Goal: Information Seeking & Learning: Learn about a topic

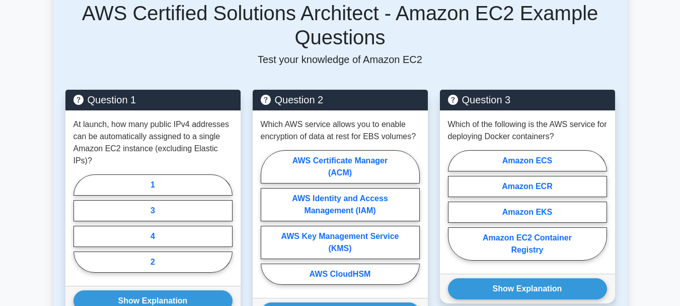
scroll to position [672, 0]
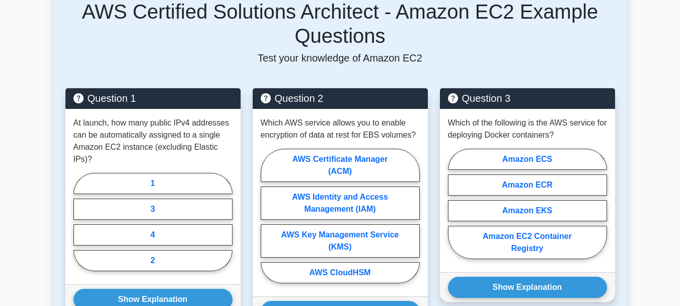
click at [157, 173] on label "1" at bounding box center [152, 183] width 159 height 21
click at [80, 221] on input "1" at bounding box center [76, 224] width 7 height 7
radio input "true"
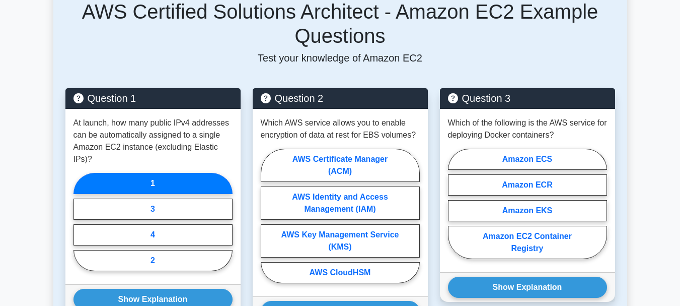
click at [341, 229] on label "AWS Key Management Service (KMS)" at bounding box center [340, 240] width 159 height 33
click at [267, 222] on input "AWS Key Management Service (KMS)" at bounding box center [264, 218] width 7 height 7
radio input "true"
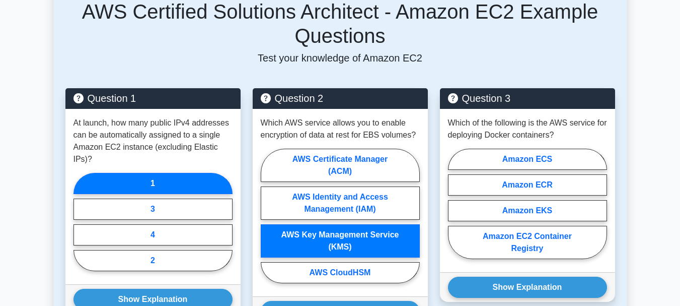
click at [182, 288] on button "Show Explanation" at bounding box center [152, 298] width 159 height 21
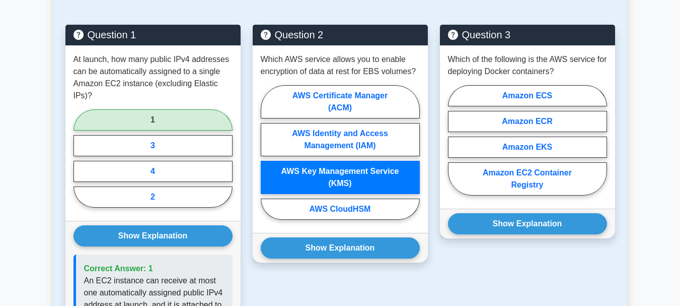
scroll to position [736, 0]
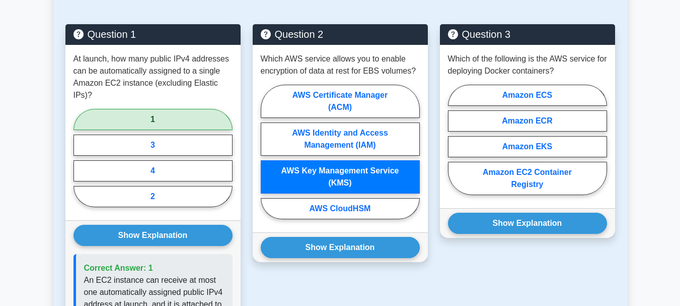
click at [306, 240] on button "Show Explanation" at bounding box center [340, 247] width 159 height 21
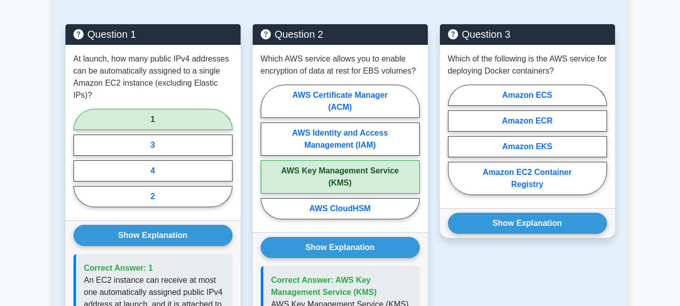
click at [514, 136] on label "Amazon EKS" at bounding box center [527, 146] width 159 height 21
click at [455, 139] on input "Amazon EKS" at bounding box center [451, 142] width 7 height 7
radio input "true"
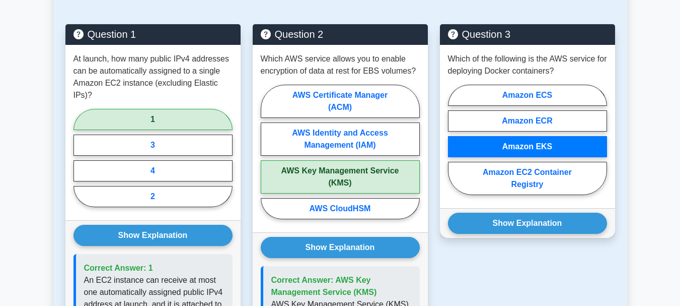
click at [529, 219] on button "Show Explanation" at bounding box center [527, 222] width 159 height 21
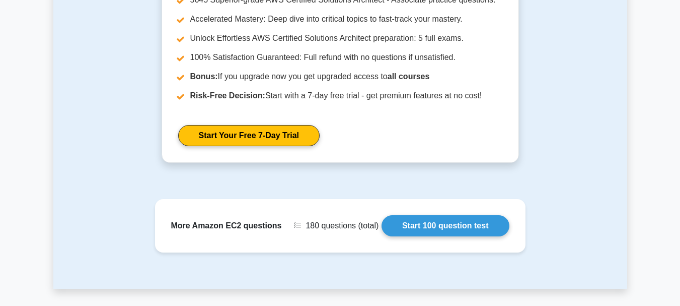
scroll to position [1386, 0]
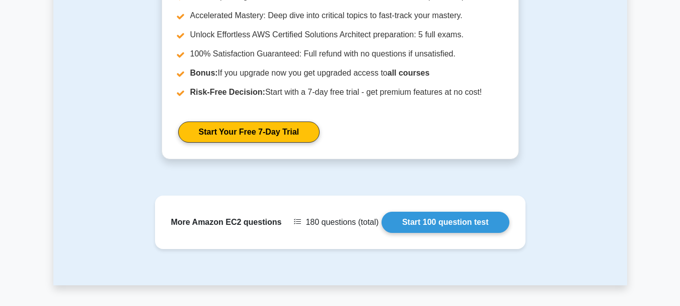
click at [436, 211] on link "Start 100 question test" at bounding box center [446, 221] width 128 height 21
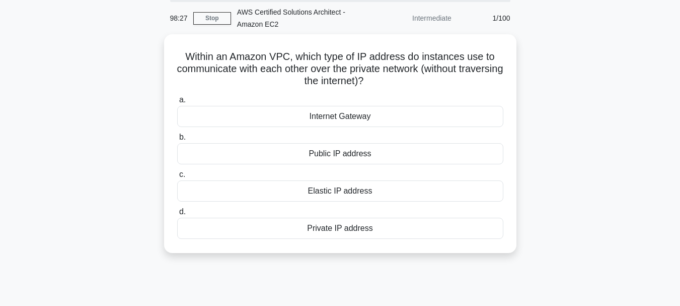
scroll to position [36, 0]
click at [480, 196] on div "Elastic IP address" at bounding box center [340, 191] width 326 height 21
click at [177, 179] on input "c. Elastic IP address" at bounding box center [177, 175] width 0 height 7
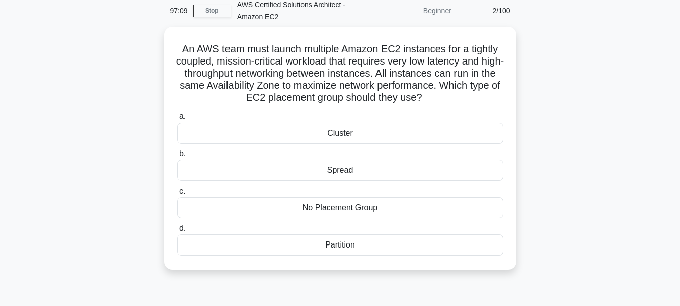
scroll to position [45, 0]
click at [403, 129] on div "Cluster" at bounding box center [340, 132] width 326 height 21
click at [177, 119] on input "a. Cluster" at bounding box center [177, 116] width 0 height 7
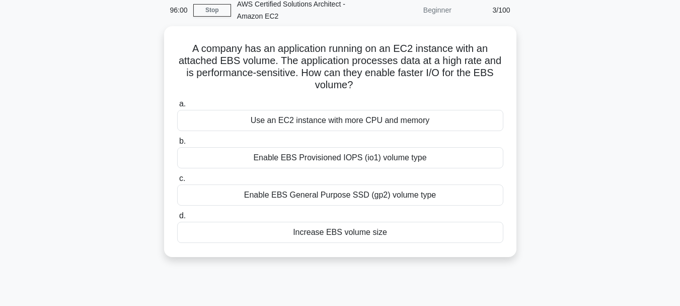
scroll to position [0, 0]
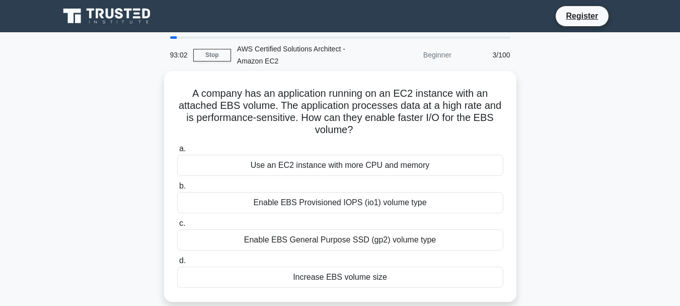
click at [472, 238] on div "Enable EBS General Purpose SSD (gp2) volume type" at bounding box center [340, 239] width 326 height 21
click at [177, 227] on input "c. Enable EBS General Purpose SSD (gp2) volume type" at bounding box center [177, 223] width 0 height 7
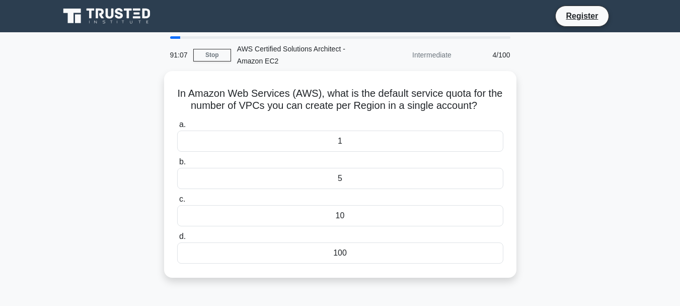
click at [469, 245] on div "100" at bounding box center [340, 252] width 326 height 21
click at [177, 240] on input "d. 100" at bounding box center [177, 236] width 0 height 7
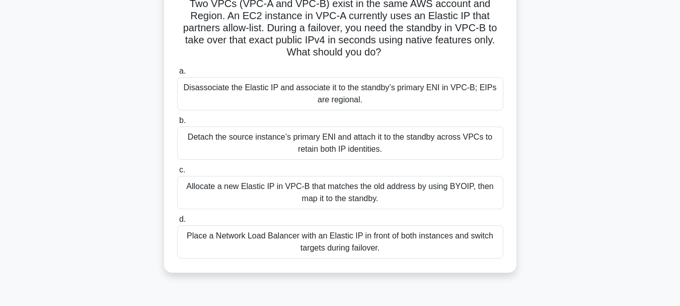
scroll to position [90, 0]
click at [455, 255] on div "Place a Network Load Balancer with an Elastic IP in front of both instances and…" at bounding box center [340, 241] width 326 height 33
click at [177, 222] on input "d. Place a Network Load Balancer with an Elastic IP in front of both instances …" at bounding box center [177, 218] width 0 height 7
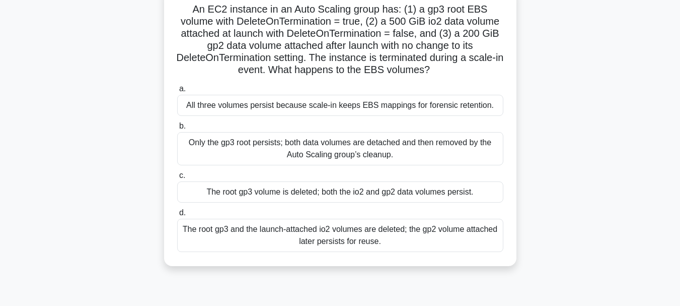
scroll to position [83, 0]
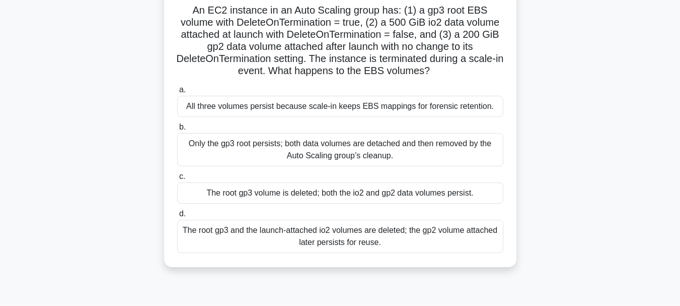
click at [313, 197] on div "The root gp3 volume is deleted; both the io2 and gp2 data volumes persist." at bounding box center [340, 192] width 326 height 21
click at [177, 180] on input "c. The root gp3 volume is deleted; both the io2 and gp2 data volumes persist." at bounding box center [177, 176] width 0 height 7
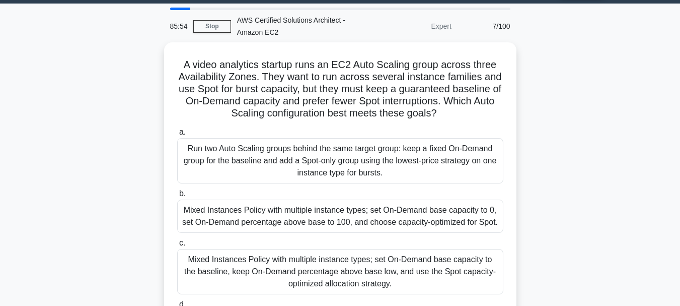
scroll to position [30, 0]
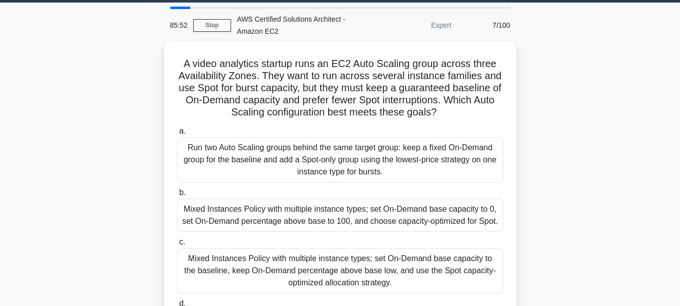
click at [223, 30] on link "Stop" at bounding box center [212, 25] width 38 height 13
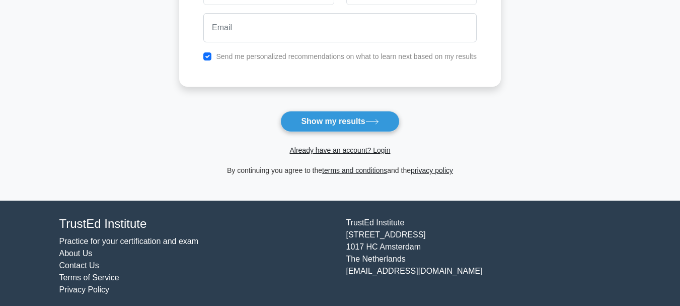
scroll to position [201, 0]
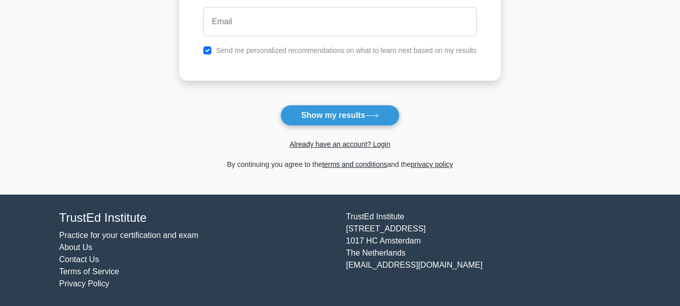
click at [379, 115] on icon at bounding box center [372, 116] width 14 height 6
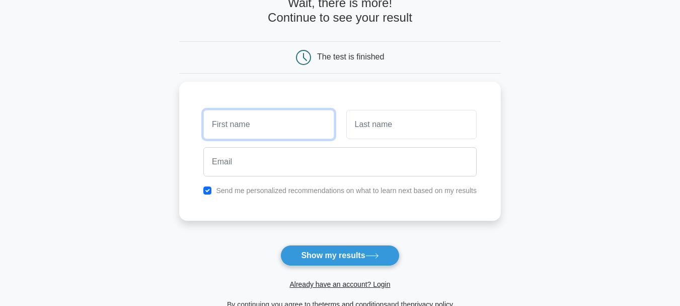
scroll to position [30, 0]
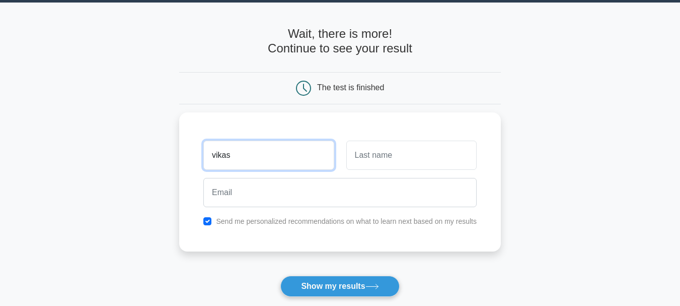
type input "vikas"
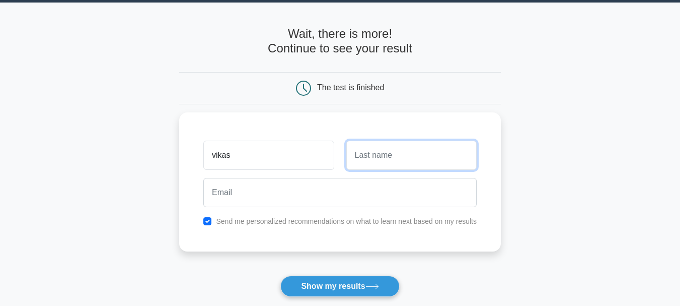
click at [432, 152] on input "text" at bounding box center [411, 154] width 130 height 29
type input "bansod"
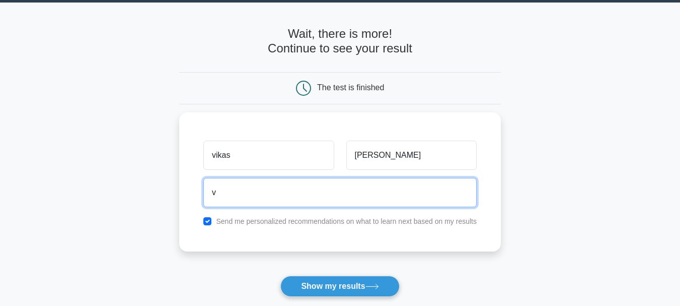
click at [292, 196] on input "v" at bounding box center [339, 192] width 273 height 29
type input "vikasbansod31@gmail.com"
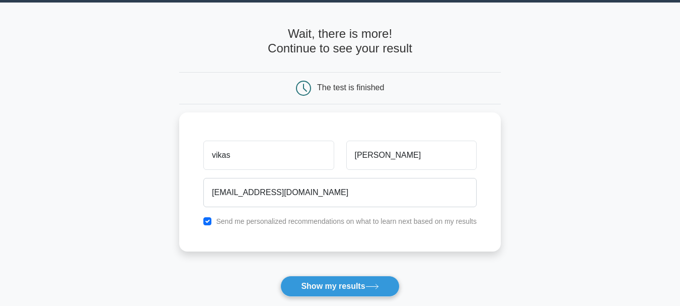
click at [326, 283] on button "Show my results" at bounding box center [339, 285] width 119 height 21
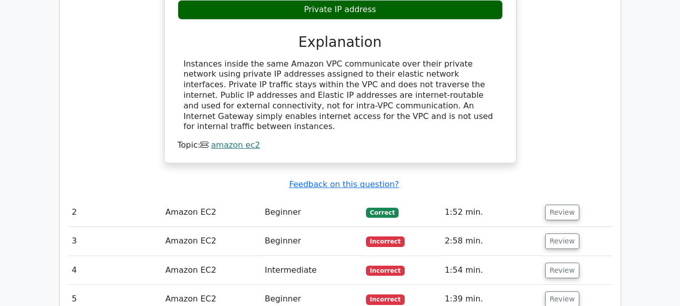
scroll to position [1062, 0]
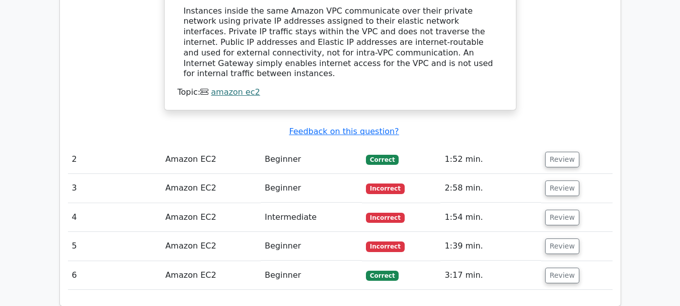
click at [563, 267] on button "Review" at bounding box center [562, 275] width 34 height 16
click at [561, 152] on button "Review" at bounding box center [562, 160] width 34 height 16
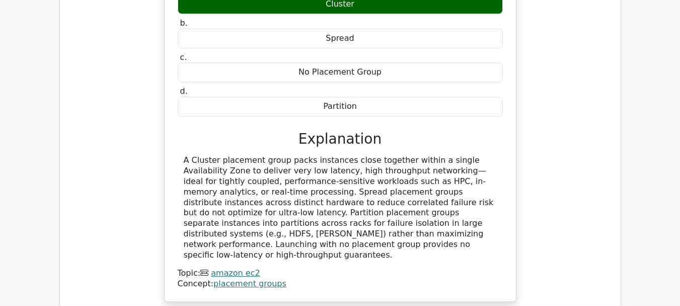
scroll to position [1504, 0]
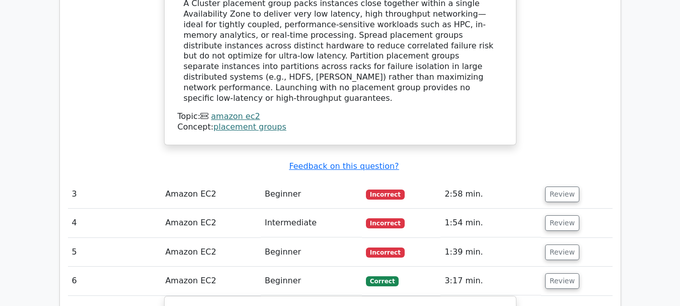
click at [546, 186] on button "Review" at bounding box center [562, 194] width 34 height 16
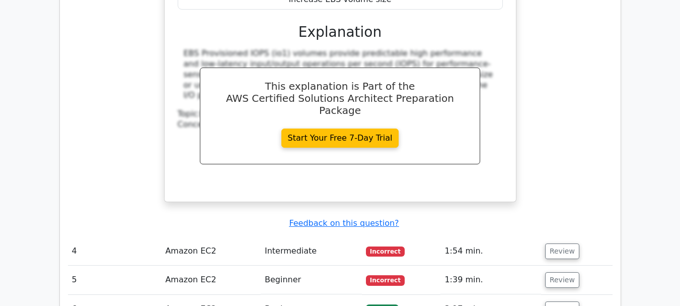
scroll to position [1911, 0]
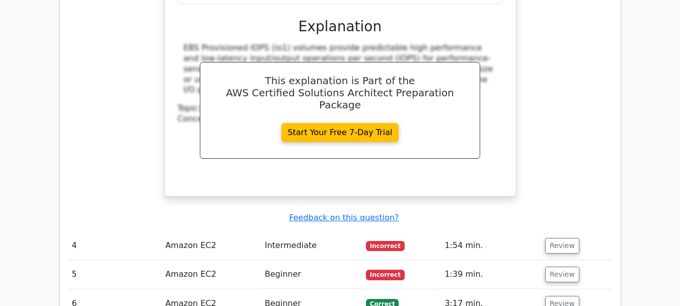
click at [557, 238] on button "Review" at bounding box center [562, 246] width 34 height 16
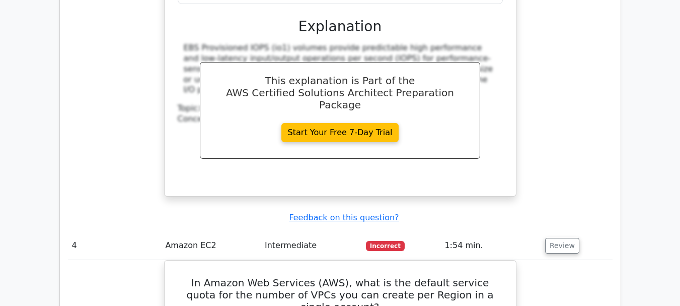
click at [557, 238] on button "Review" at bounding box center [562, 246] width 34 height 16
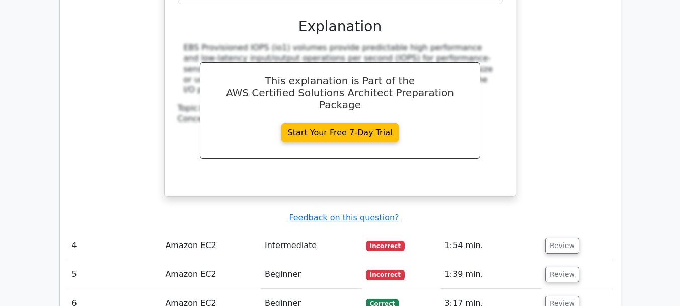
click at [557, 238] on button "Review" at bounding box center [562, 246] width 34 height 16
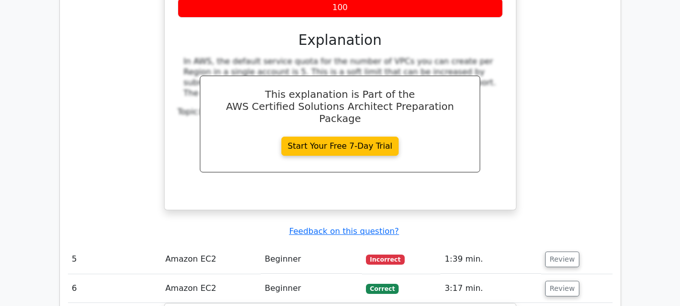
scroll to position [2415, 0]
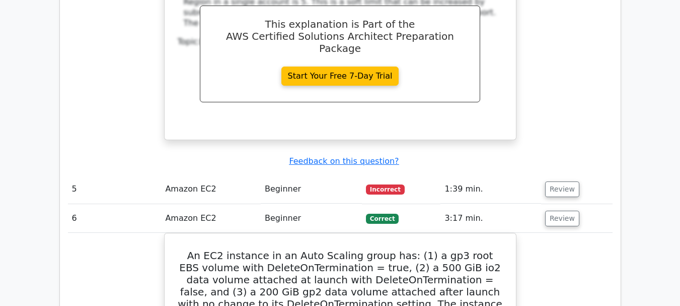
click at [563, 181] on button "Review" at bounding box center [562, 189] width 34 height 16
